Goal: Task Accomplishment & Management: Complete application form

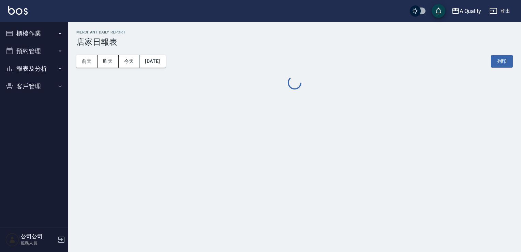
click at [28, 30] on button "櫃檯作業" at bounding box center [34, 34] width 63 height 18
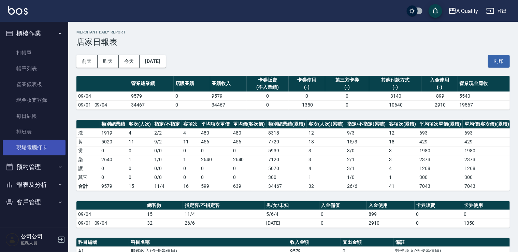
click at [39, 146] on link "現場電腦打卡" at bounding box center [34, 148] width 63 height 16
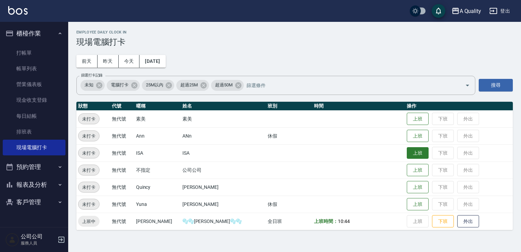
click at [407, 158] on button "上班" at bounding box center [418, 153] width 22 height 12
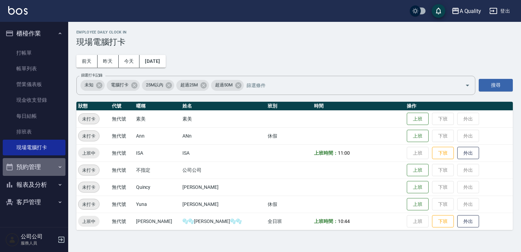
click at [41, 166] on button "預約管理" at bounding box center [34, 167] width 63 height 18
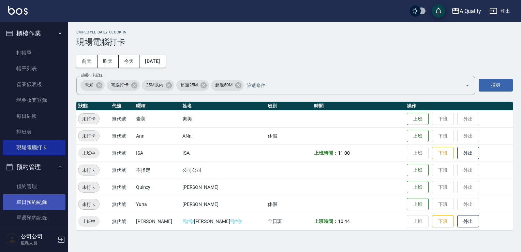
click at [40, 204] on link "單日預約紀錄" at bounding box center [34, 202] width 63 height 16
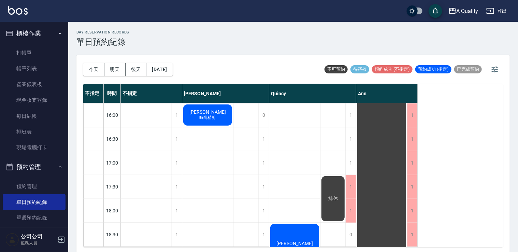
scroll to position [291, 0]
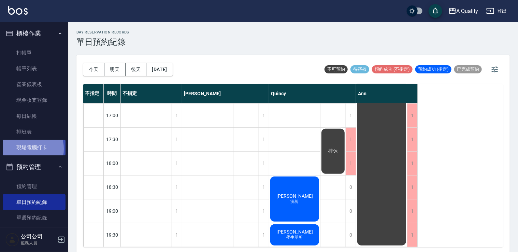
click at [26, 149] on link "現場電腦打卡" at bounding box center [34, 148] width 63 height 16
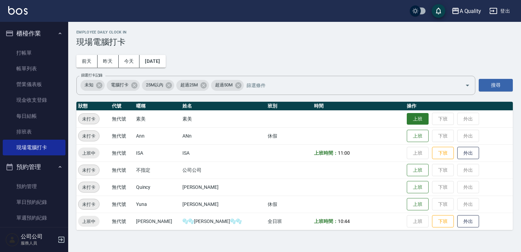
click at [407, 115] on button "上班" at bounding box center [418, 119] width 22 height 12
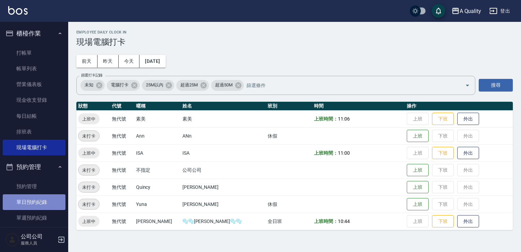
click at [40, 202] on link "單日預約紀錄" at bounding box center [34, 202] width 63 height 16
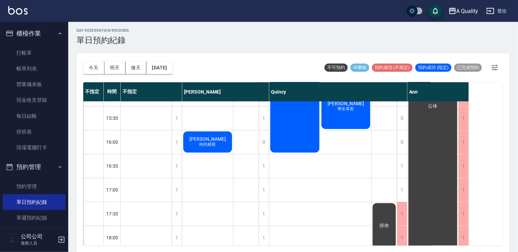
scroll to position [120, 0]
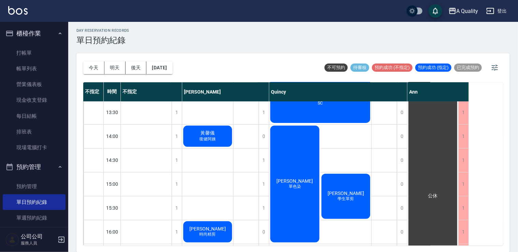
click at [214, 164] on div "[PERSON_NAME] 單剪 [PERSON_NAME] 復健阿姨 [PERSON_NAME] 時尚精剪" at bounding box center [207, 196] width 51 height 430
click at [264, 158] on div "1" at bounding box center [264, 160] width 10 height 24
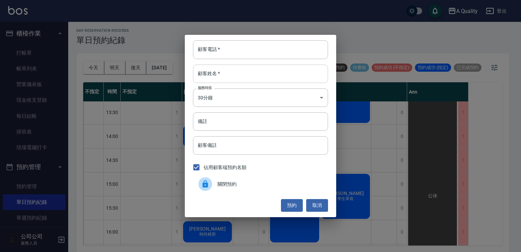
click at [225, 75] on input "顧客姓名   *" at bounding box center [260, 73] width 135 height 18
type input "x"
type input "林"
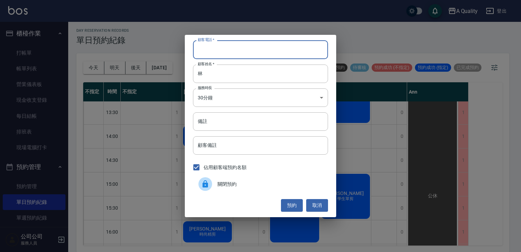
click at [257, 50] on input "顧客電話   *" at bounding box center [260, 49] width 135 height 18
click at [232, 48] on input "顧客電話   *" at bounding box center [260, 49] width 135 height 18
type input "0988261987"
click at [213, 122] on input "備註" at bounding box center [260, 121] width 135 height 18
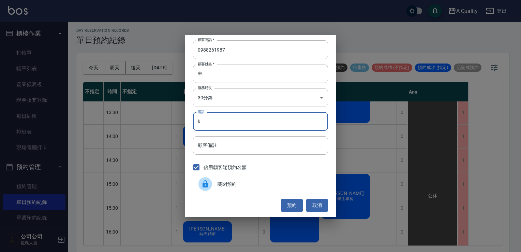
type input "k"
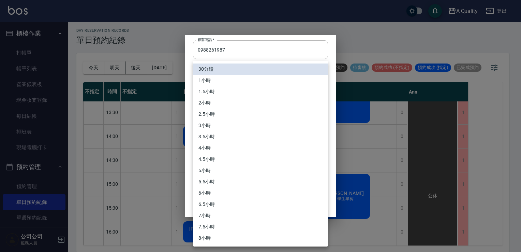
click at [314, 96] on body "A Quality 登出 櫃檯作業 打帳單 帳單列表 營業儀表板 現金收支登錄 每日結帳 排班表 現場電腦打卡 預約管理 預約管理 單日預約紀錄 單週預約紀錄…" at bounding box center [260, 125] width 521 height 254
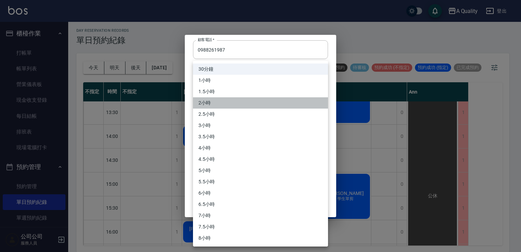
click at [306, 106] on li "2小時" at bounding box center [260, 102] width 135 height 11
type input "4"
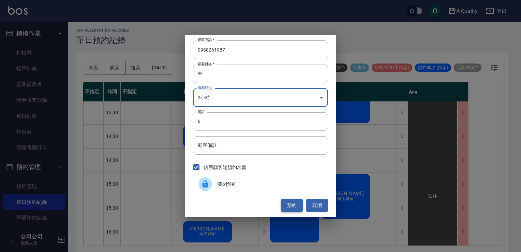
click at [290, 207] on button "預約" at bounding box center [292, 205] width 22 height 13
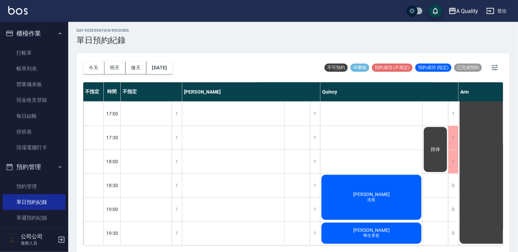
scroll to position [257, 0]
